Goal: Find specific page/section: Find specific page/section

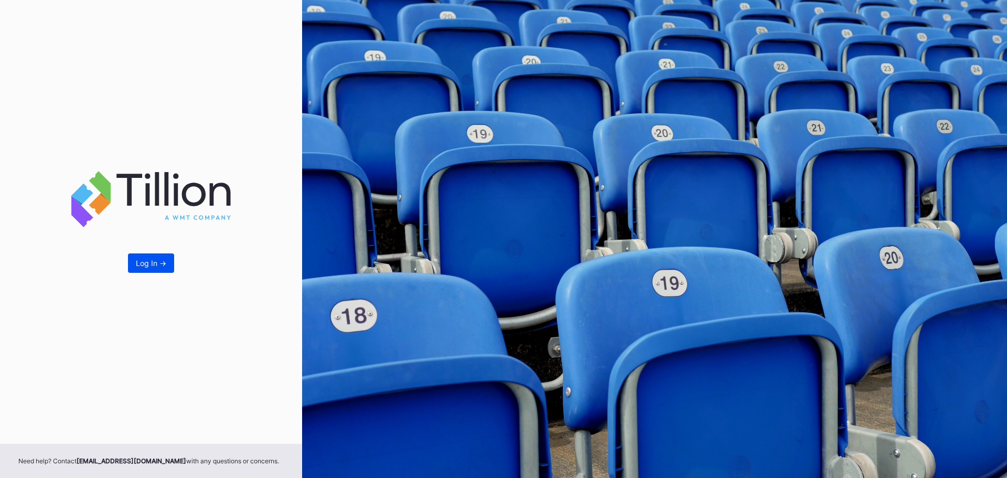
click at [158, 263] on div "Log In ->" at bounding box center [151, 263] width 30 height 9
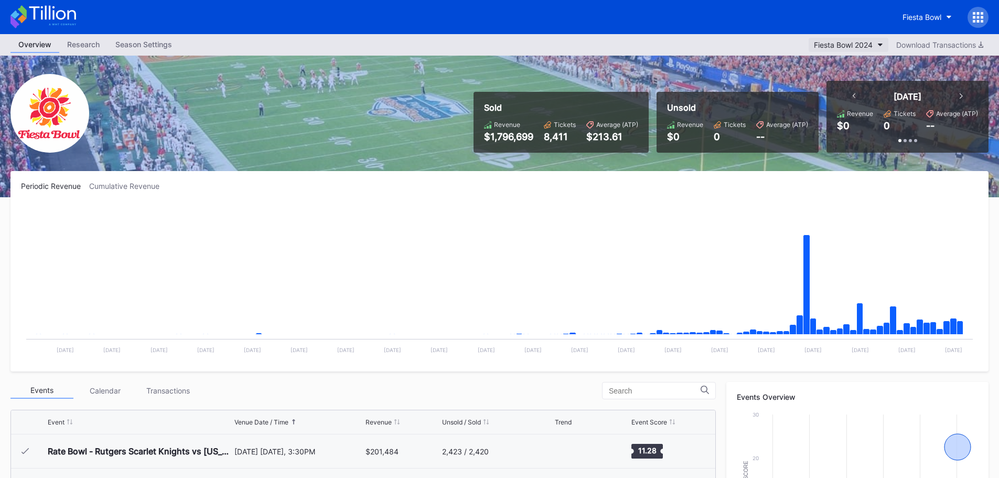
click at [860, 45] on div "Fiesta Bowl 2024" at bounding box center [843, 44] width 59 height 9
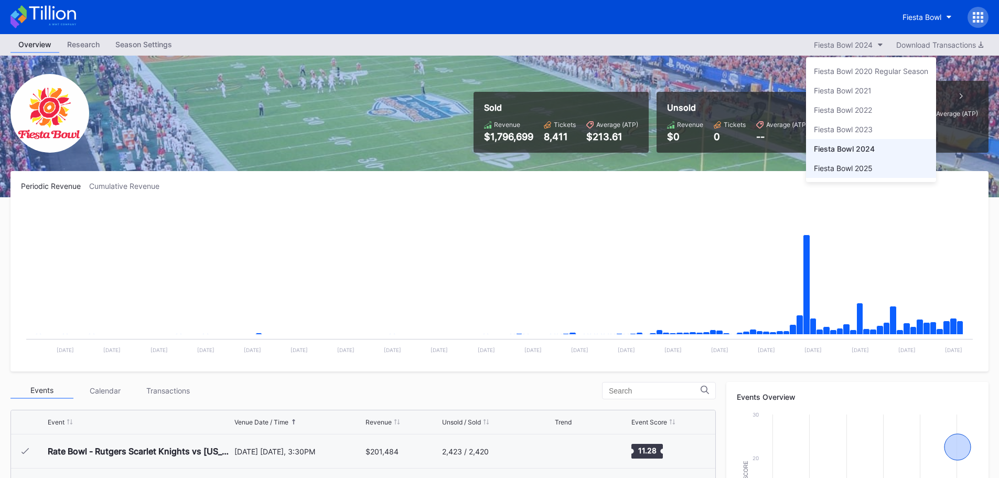
click at [868, 167] on div "Fiesta Bowl 2025" at bounding box center [843, 168] width 59 height 9
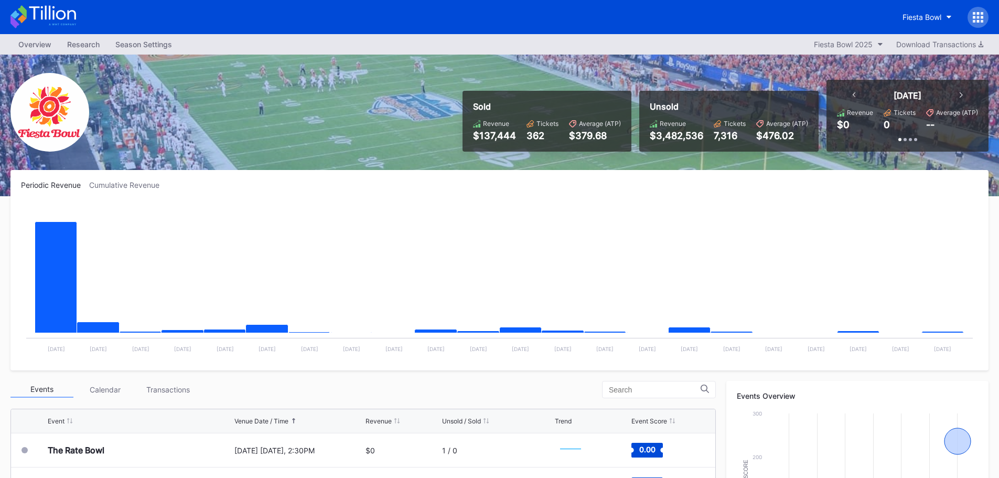
click at [41, 47] on div "Overview" at bounding box center [34, 44] width 49 height 15
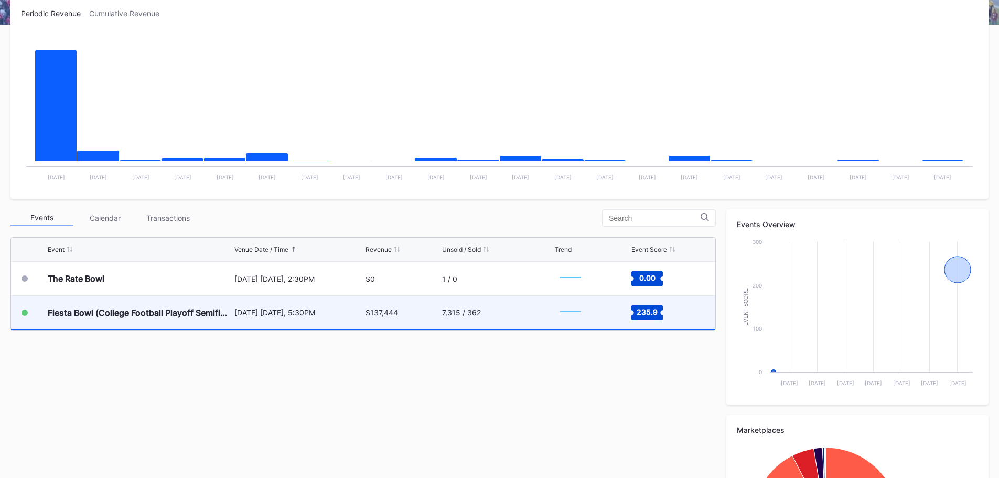
scroll to position [210, 0]
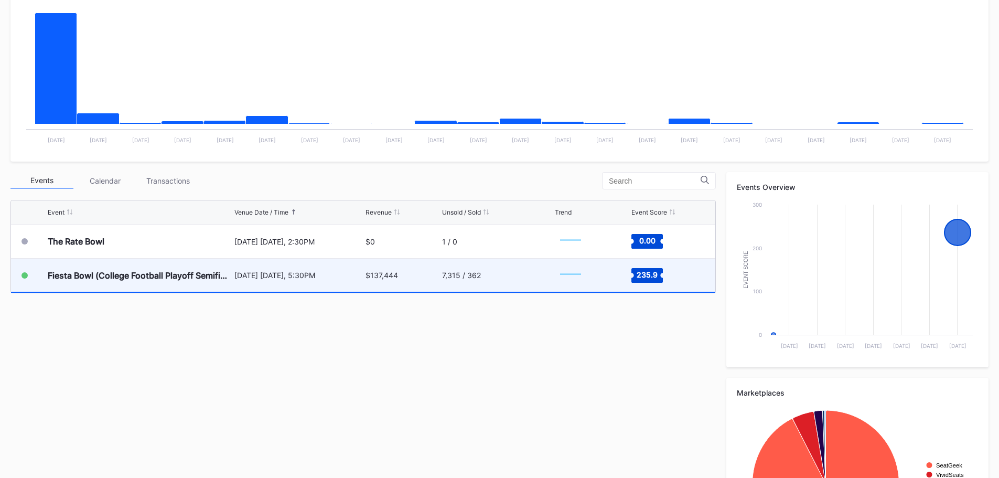
click at [146, 275] on div "Fiesta Bowl (College Football Playoff Semifinals)" at bounding box center [140, 275] width 184 height 10
